Goal: Communication & Community: Answer question/provide support

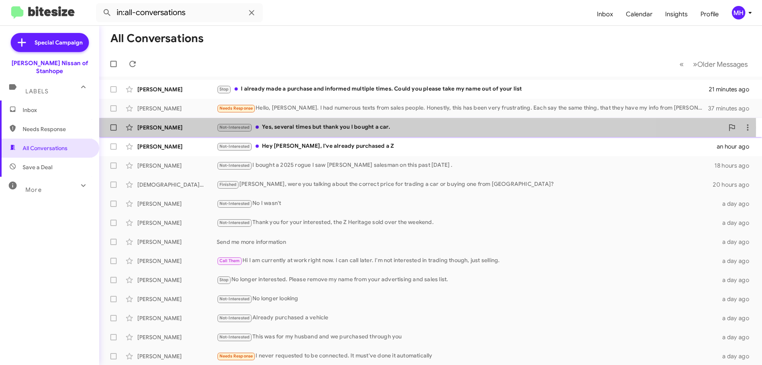
click at [303, 128] on div "Not-Interested Yes, several times but thank you I bought a car." at bounding box center [471, 127] width 508 height 9
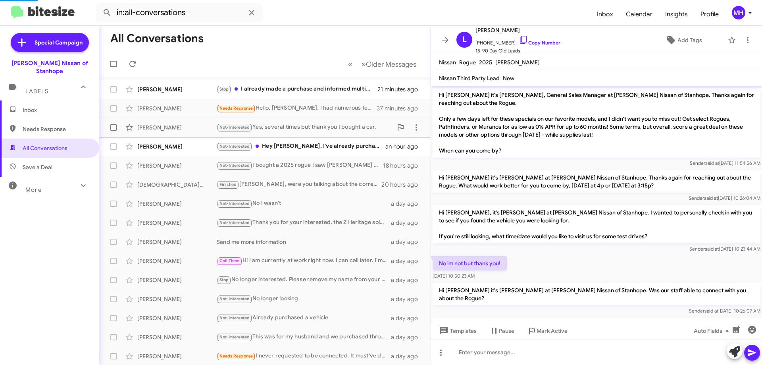
scroll to position [79, 0]
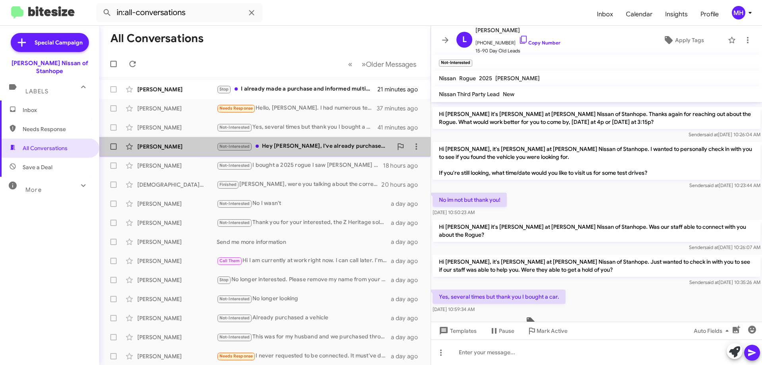
click at [323, 145] on div "Not-Interested Hey Stephen, I've already purchased a Z" at bounding box center [305, 146] width 176 height 9
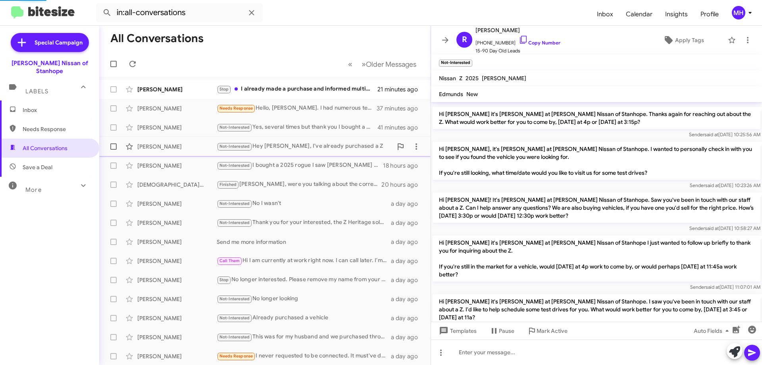
scroll to position [188, 0]
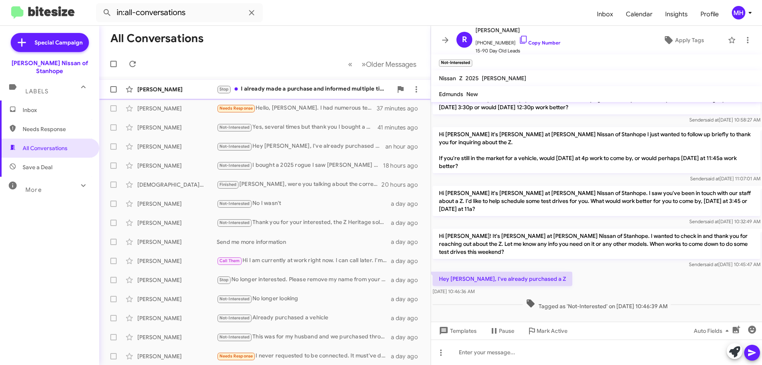
click at [287, 88] on div "Stop I already made a purchase and informed multiple times. Could you please ta…" at bounding box center [305, 89] width 176 height 9
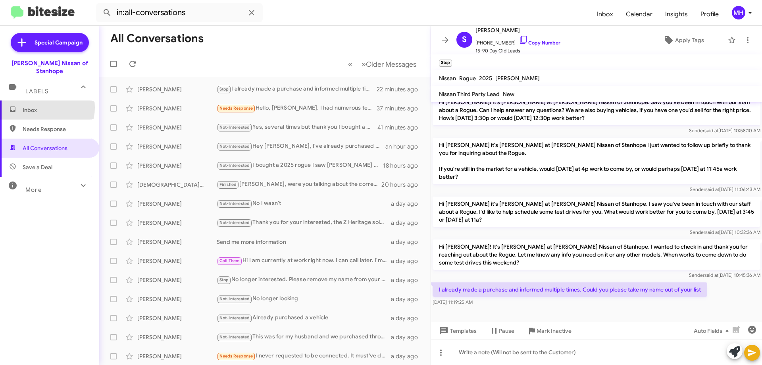
click at [46, 106] on span "Inbox" at bounding box center [57, 110] width 68 height 8
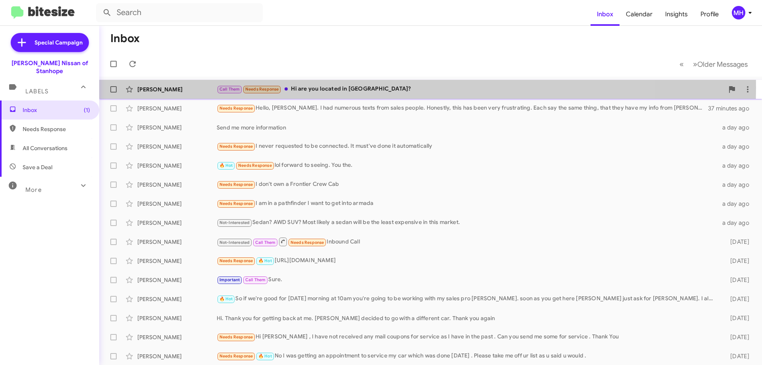
click at [302, 87] on div "Call Them Needs Response Hi are you located in NJ?" at bounding box center [471, 89] width 508 height 9
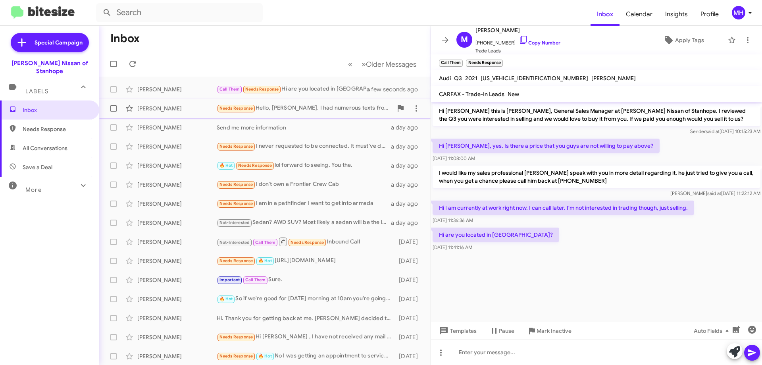
click at [293, 104] on div "Needs Response Hello, Stephen. I had numerous texts from sales people. Honestly…" at bounding box center [305, 108] width 176 height 9
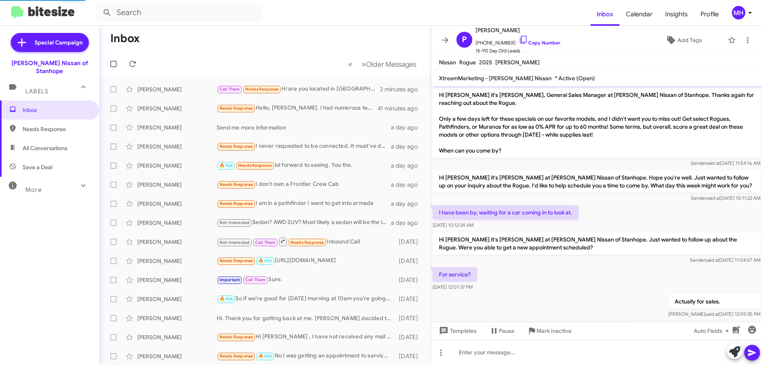
scroll to position [276, 0]
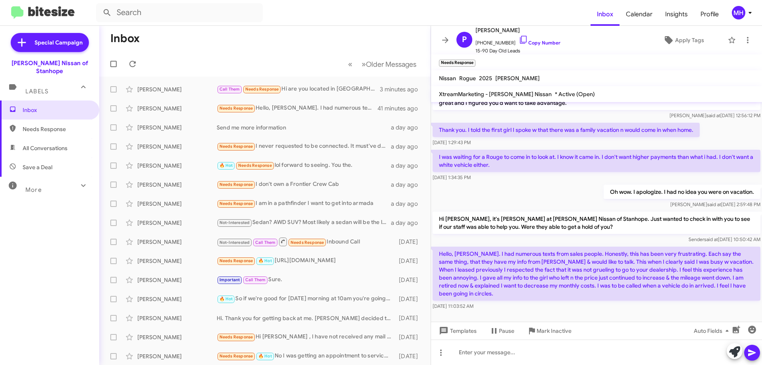
click at [41, 144] on span "All Conversations" at bounding box center [45, 148] width 45 height 8
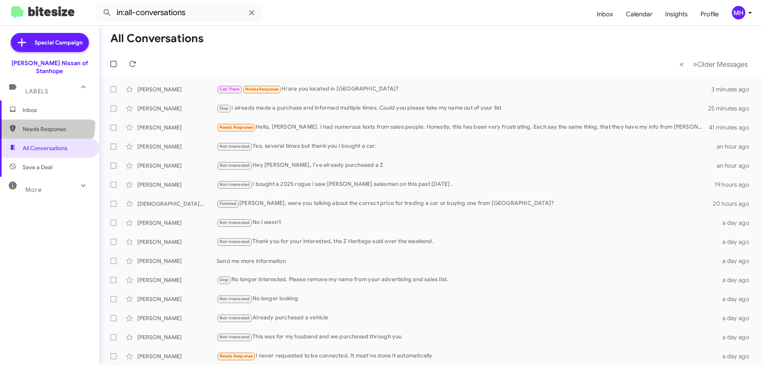
click at [43, 125] on span "Needs Response" at bounding box center [57, 129] width 68 height 8
type input "in:needs-response"
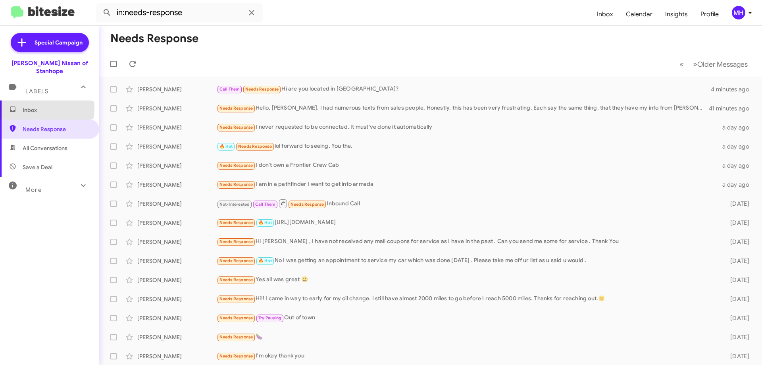
click at [44, 106] on span "Inbox" at bounding box center [57, 110] width 68 height 8
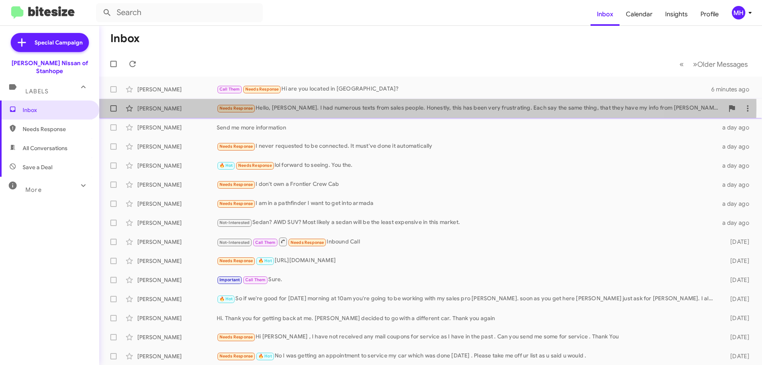
click at [357, 105] on div "Needs Response Hello, Stephen. I had numerous texts from sales people. Honestly…" at bounding box center [471, 108] width 508 height 9
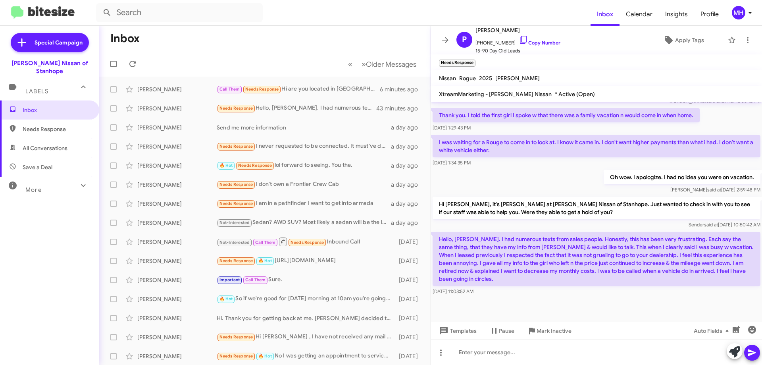
scroll to position [292, 0]
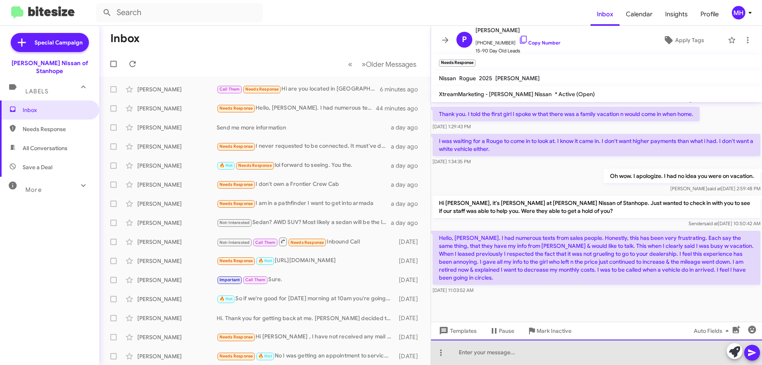
click at [459, 350] on div at bounding box center [596, 352] width 331 height 25
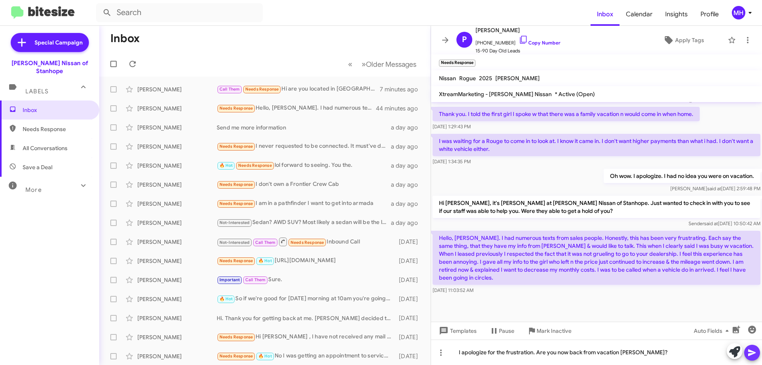
click at [751, 352] on icon at bounding box center [753, 353] width 10 height 10
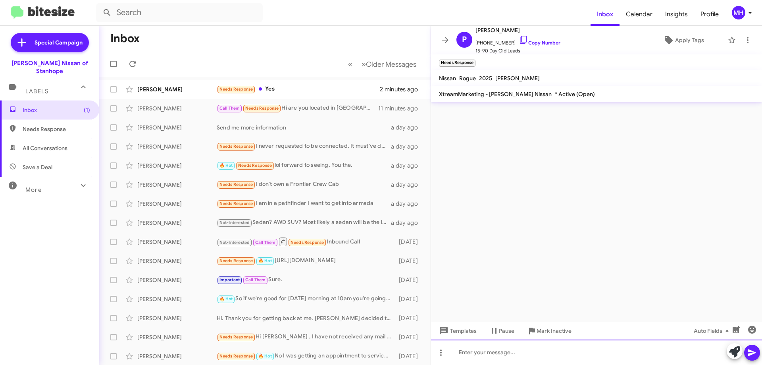
scroll to position [0, 0]
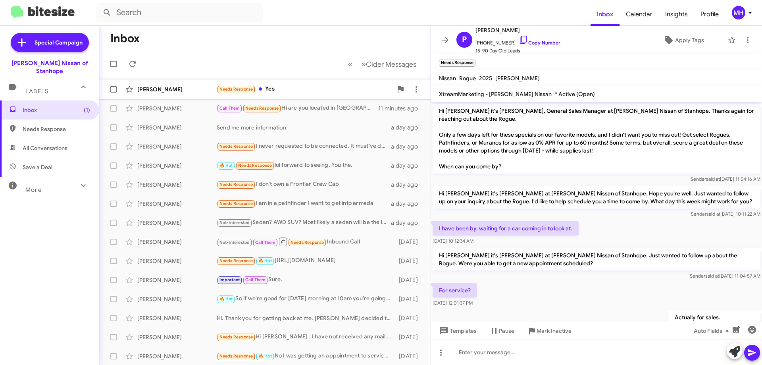
click at [290, 87] on div "Needs Response Yes" at bounding box center [305, 89] width 176 height 9
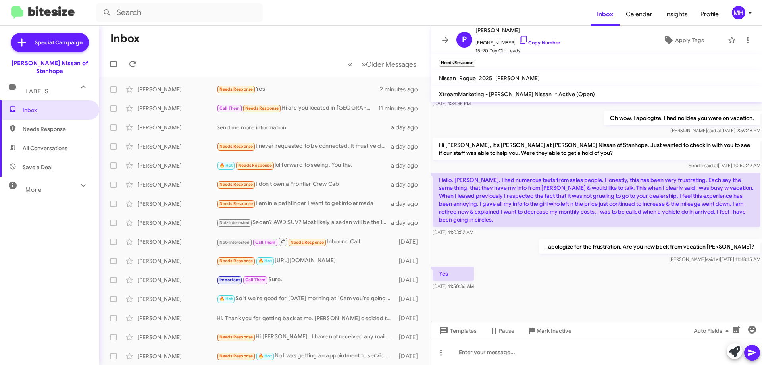
scroll to position [350, 0]
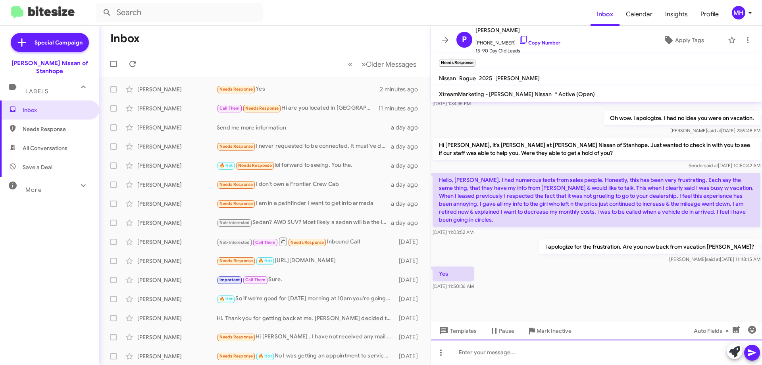
click at [479, 353] on div at bounding box center [596, 352] width 331 height 25
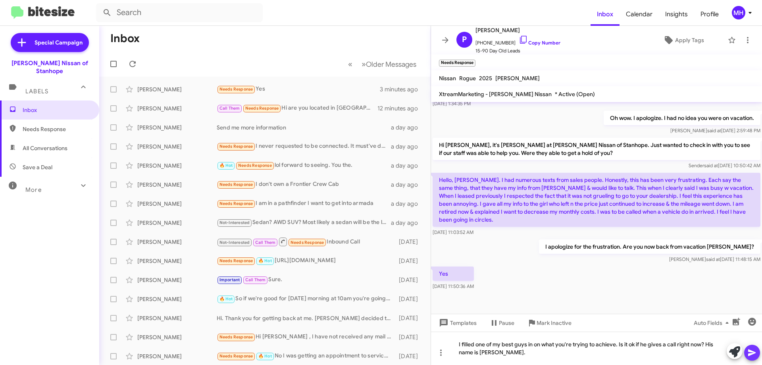
click at [751, 351] on icon at bounding box center [753, 352] width 8 height 7
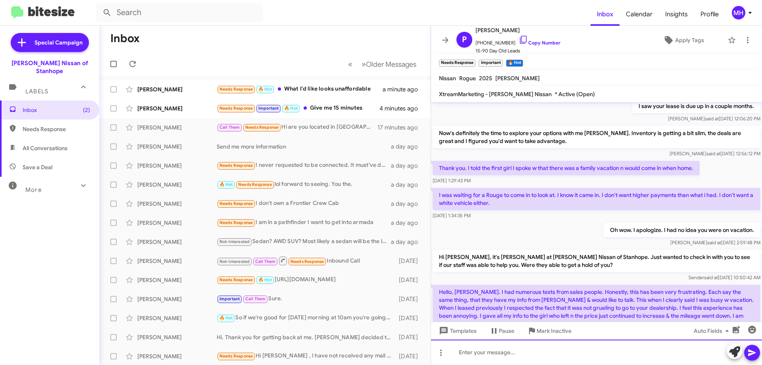
scroll to position [408, 0]
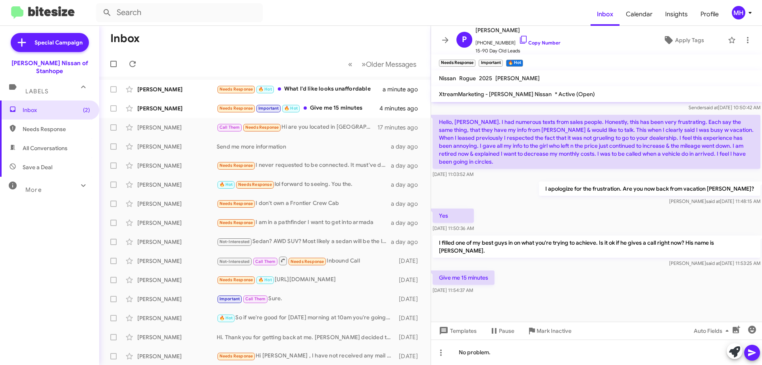
click at [751, 353] on icon at bounding box center [753, 353] width 10 height 10
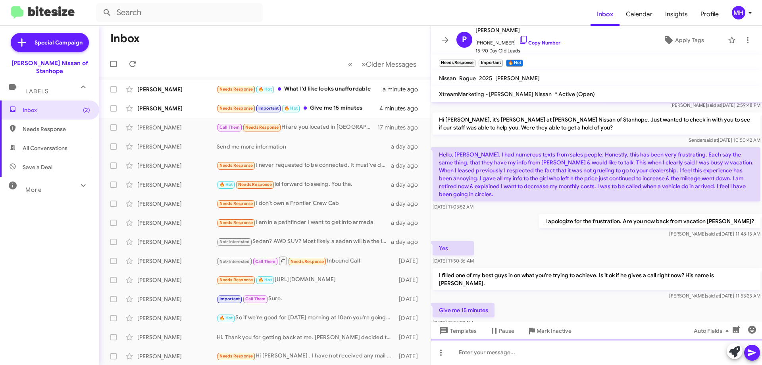
scroll to position [437, 0]
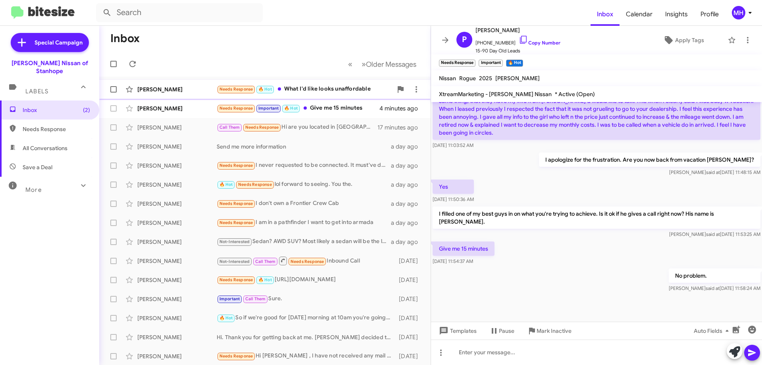
click at [312, 89] on div "Needs Response 🔥 Hot What I'd like looks unaffordable" at bounding box center [305, 89] width 176 height 9
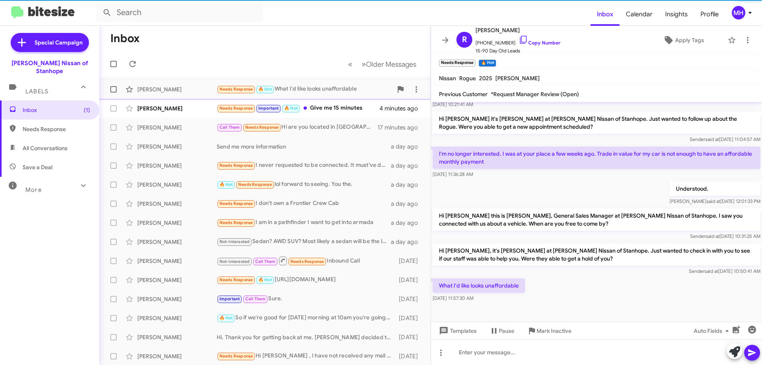
scroll to position [137, 0]
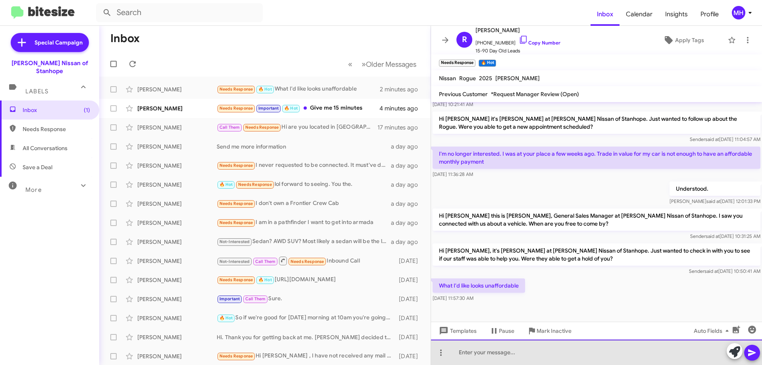
click at [479, 351] on div at bounding box center [596, 352] width 331 height 25
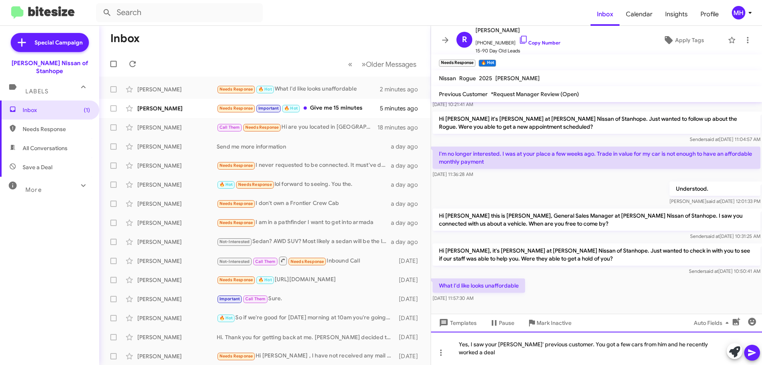
scroll to position [145, 0]
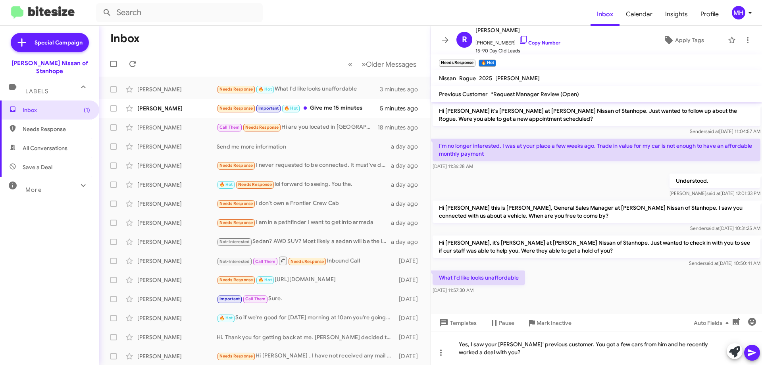
click at [755, 351] on icon at bounding box center [753, 353] width 10 height 10
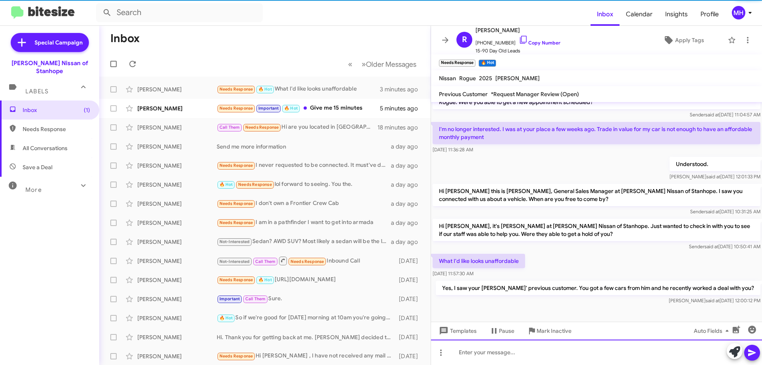
scroll to position [166, 0]
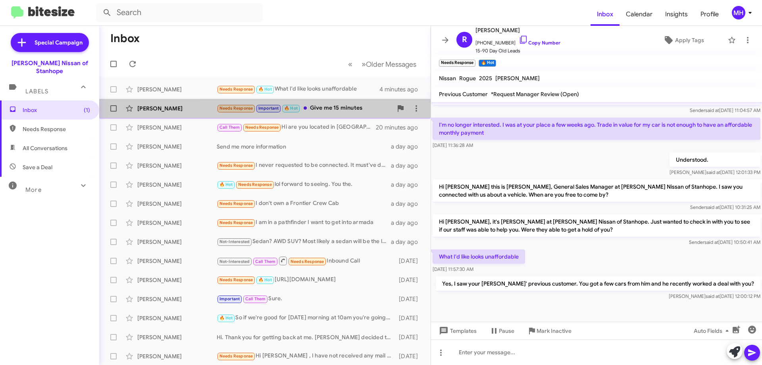
click at [356, 104] on div "Needs Response Important 🔥 Hot Give me 15 minutes" at bounding box center [305, 108] width 176 height 9
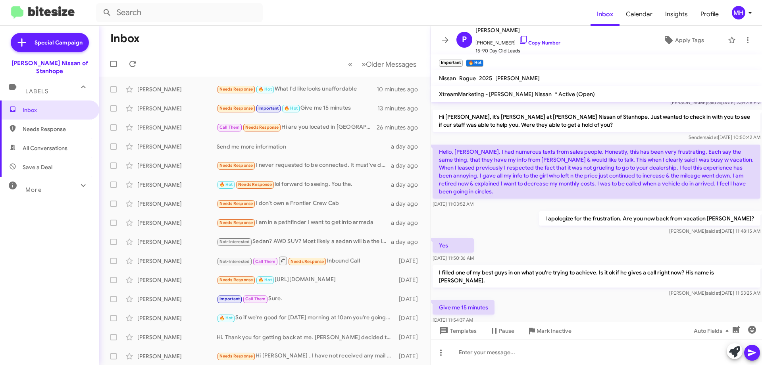
scroll to position [437, 0]
